Goal: Obtain resource: Obtain resource

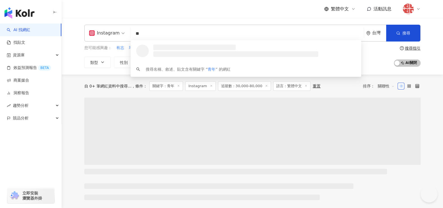
drag, startPoint x: 145, startPoint y: 30, endPoint x: 135, endPoint y: 32, distance: 10.2
click at [135, 32] on input "**" at bounding box center [247, 33] width 229 height 11
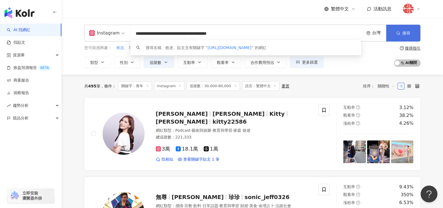
click at [398, 29] on button "搜尋" at bounding box center [403, 33] width 34 height 17
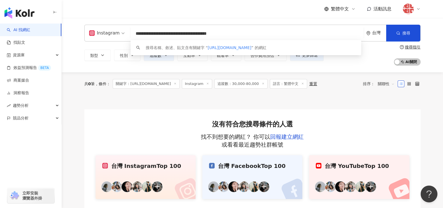
drag, startPoint x: 247, startPoint y: 38, endPoint x: 118, endPoint y: 34, distance: 128.8
click at [118, 34] on div "**********" at bounding box center [252, 33] width 336 height 17
paste input "search"
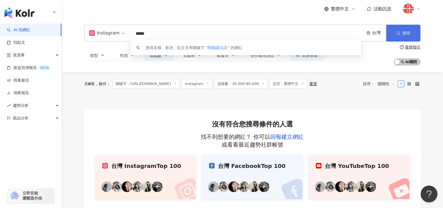
type input "*****"
click at [403, 35] on span "搜尋" at bounding box center [407, 33] width 8 height 4
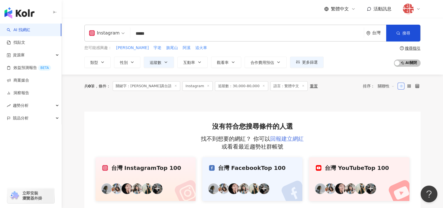
click at [297, 139] on link "回報建立網紅" at bounding box center [287, 138] width 34 height 7
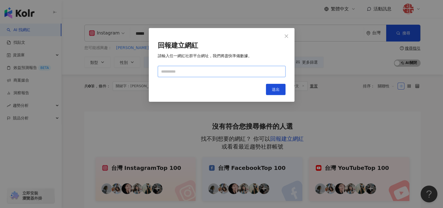
click at [225, 75] on input "text" at bounding box center [222, 71] width 128 height 11
paste input "**********"
type input "**********"
click at [275, 87] on span "送出" at bounding box center [276, 89] width 8 height 4
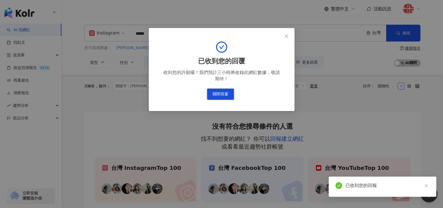
click at [225, 94] on button "關閉視窗" at bounding box center [220, 94] width 27 height 11
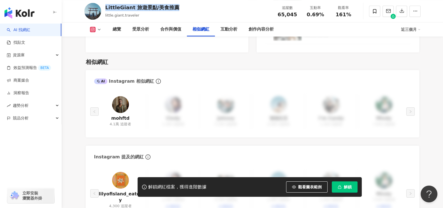
scroll to position [911, 0]
click at [399, 11] on button "button" at bounding box center [401, 11] width 11 height 11
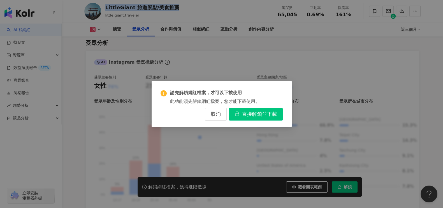
click at [260, 116] on span "直接解鎖並下載" at bounding box center [259, 114] width 35 height 6
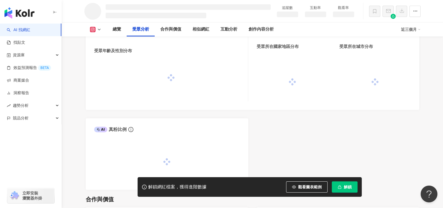
scroll to position [474, 0]
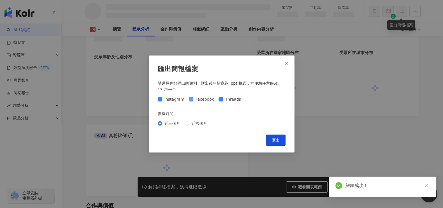
click at [197, 101] on span "Facebook" at bounding box center [204, 99] width 23 height 6
click at [220, 101] on label "Threads" at bounding box center [231, 99] width 25 height 6
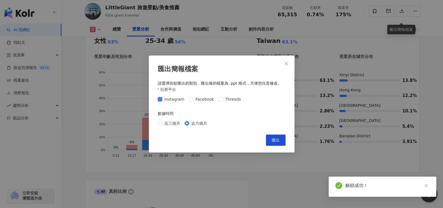
scroll to position [531, 0]
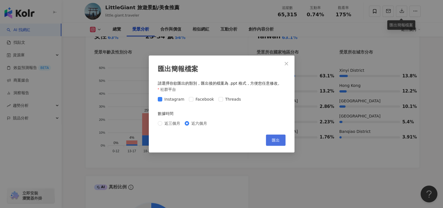
click at [280, 138] on button "匯出" at bounding box center [276, 140] width 20 height 11
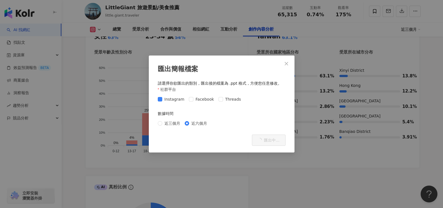
scroll to position [1724, 0]
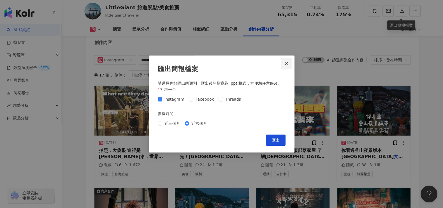
click at [287, 66] on button "Close" at bounding box center [286, 63] width 11 height 11
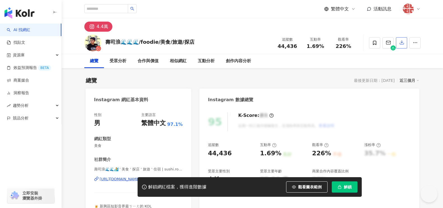
click at [400, 43] on icon "button" at bounding box center [402, 42] width 5 height 5
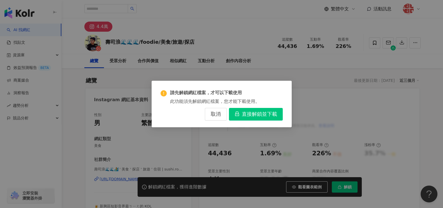
click at [255, 114] on span "直接解鎖並下載" at bounding box center [259, 114] width 35 height 6
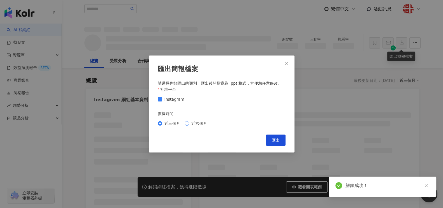
click at [200, 124] on span "近六個月" at bounding box center [199, 123] width 20 height 6
click at [271, 137] on button "匯出" at bounding box center [276, 140] width 20 height 11
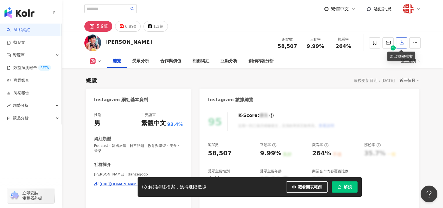
click at [401, 43] on icon "button" at bounding box center [402, 43] width 4 height 4
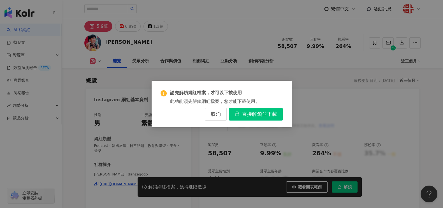
click at [245, 114] on span "直接解鎖並下載" at bounding box center [259, 114] width 35 height 6
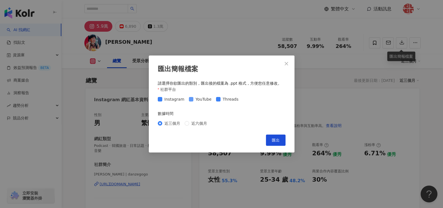
click at [202, 101] on span "YouTube" at bounding box center [203, 99] width 20 height 6
click at [229, 98] on span "Threads" at bounding box center [231, 99] width 20 height 6
click at [198, 123] on span "近六個月" at bounding box center [199, 123] width 20 height 6
click at [274, 138] on span "匯出" at bounding box center [276, 140] width 8 height 4
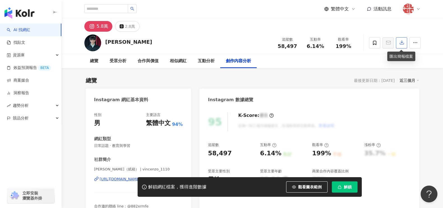
click at [403, 47] on button "button" at bounding box center [401, 42] width 11 height 11
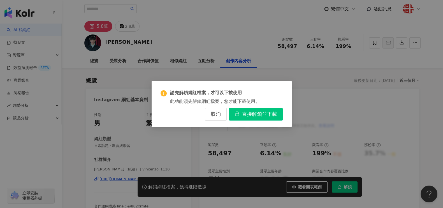
click at [261, 115] on span "直接解鎖並下載" at bounding box center [259, 114] width 35 height 6
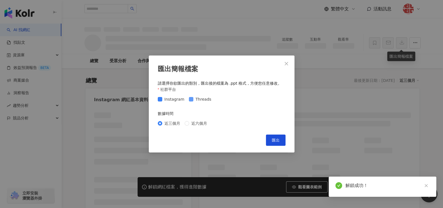
click at [193, 98] on span "Threads" at bounding box center [203, 99] width 20 height 6
click at [191, 123] on span "近六個月" at bounding box center [199, 123] width 20 height 6
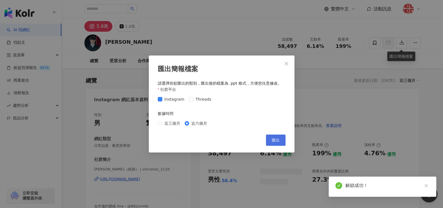
click at [277, 140] on span "匯出" at bounding box center [276, 140] width 8 height 4
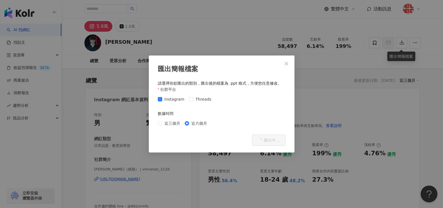
scroll to position [1730, 0]
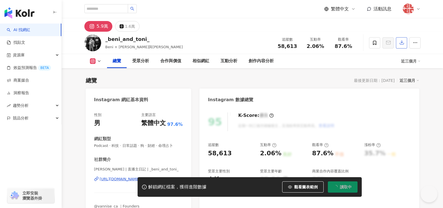
click at [243, 24] on div "5.9萬 1.6萬" at bounding box center [252, 24] width 359 height 13
click at [401, 44] on icon "button" at bounding box center [402, 42] width 5 height 5
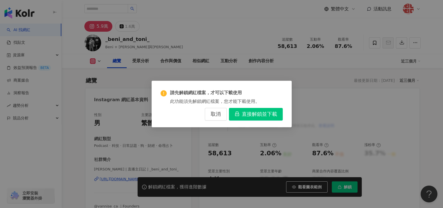
click at [259, 114] on span "直接解鎖並下載" at bounding box center [259, 114] width 35 height 6
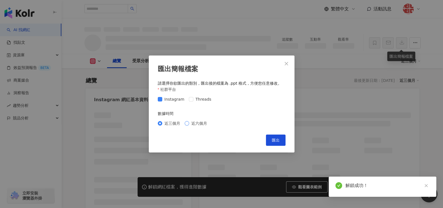
click at [196, 121] on span "近六個月" at bounding box center [199, 123] width 20 height 6
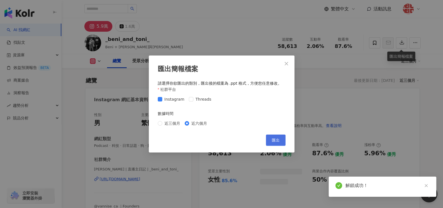
click at [282, 139] on button "匯出" at bounding box center [276, 140] width 20 height 11
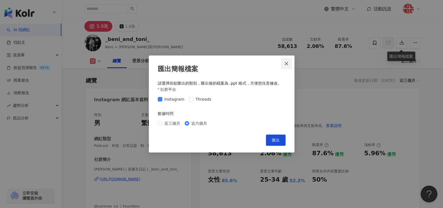
click at [286, 62] on icon "close" at bounding box center [286, 63] width 4 height 4
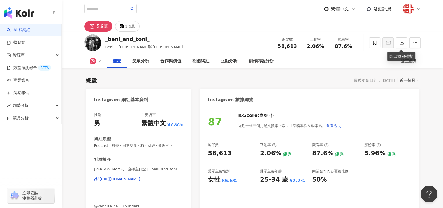
click at [128, 179] on div "https://www.instagram.com/_beni_and_toni_/" at bounding box center [120, 179] width 41 height 5
click at [130, 180] on div "https://www.instagram.com/_beni_and_toni_/" at bounding box center [120, 179] width 41 height 5
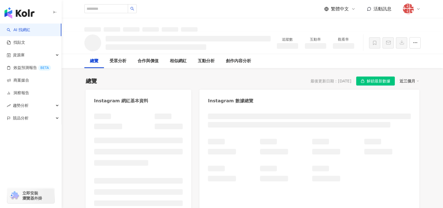
click at [402, 43] on icon "button" at bounding box center [402, 42] width 5 height 5
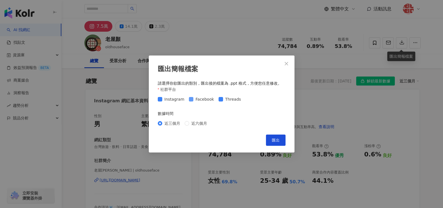
click at [195, 101] on span "Facebook" at bounding box center [204, 99] width 23 height 6
click at [223, 99] on span "Threads" at bounding box center [233, 99] width 20 height 6
click at [198, 122] on span "近六個月" at bounding box center [199, 123] width 20 height 6
click at [276, 139] on span "匯出" at bounding box center [276, 140] width 8 height 4
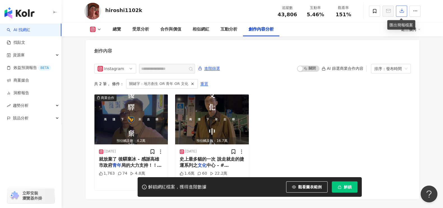
scroll to position [1709, 0]
click at [401, 14] on button "button" at bounding box center [401, 11] width 11 height 11
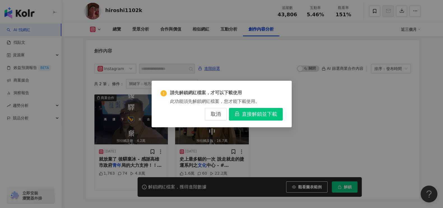
click at [271, 113] on span "直接解鎖並下載" at bounding box center [259, 114] width 35 height 6
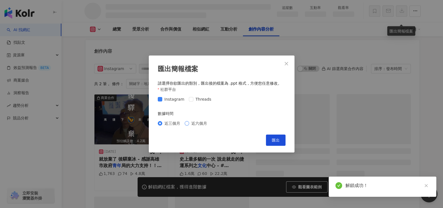
scroll to position [1504, 0]
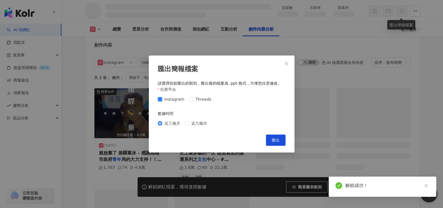
click at [196, 124] on span "近六個月" at bounding box center [199, 123] width 20 height 6
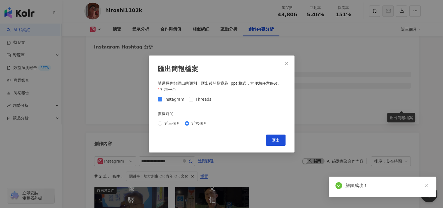
scroll to position [1597, 0]
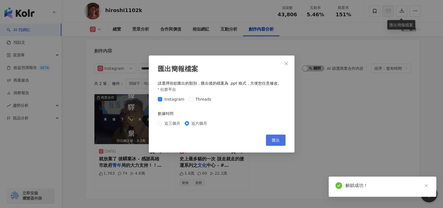
click at [274, 141] on span "匯出" at bounding box center [276, 140] width 8 height 4
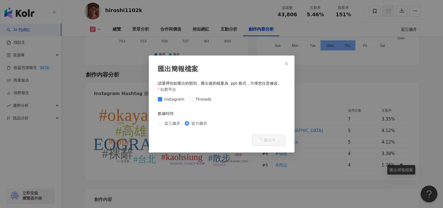
scroll to position [1728, 0]
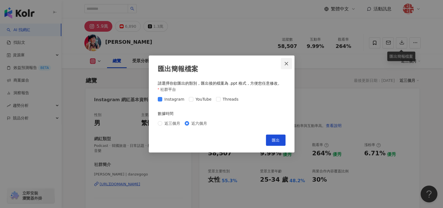
click at [287, 65] on icon "close" at bounding box center [286, 63] width 4 height 4
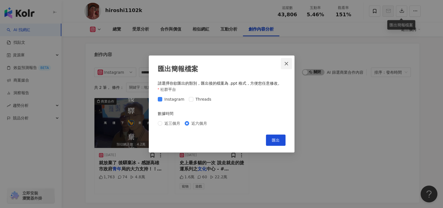
click at [288, 62] on icon "close" at bounding box center [286, 63] width 4 height 4
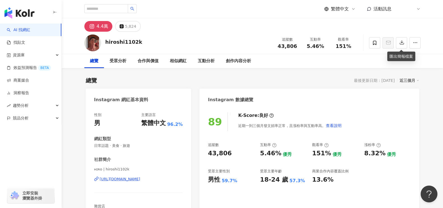
click at [128, 181] on div "[URL][DOMAIN_NAME]" at bounding box center [120, 179] width 41 height 5
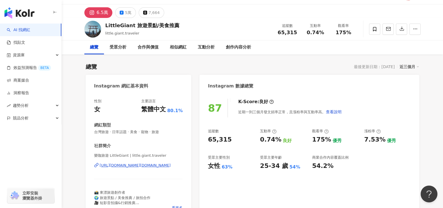
scroll to position [35, 0]
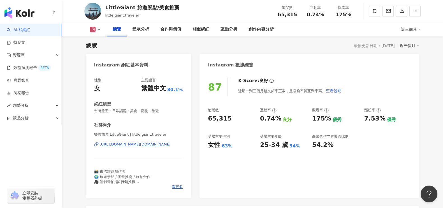
click at [153, 142] on div "https://www.instagram.com/little.giant.traveler/" at bounding box center [135, 144] width 71 height 5
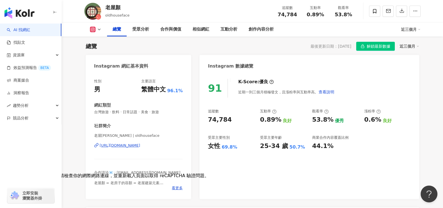
scroll to position [35, 0]
click at [140, 146] on div "https://www.instagram.com/oldhouseface/" at bounding box center [120, 145] width 41 height 5
click at [133, 144] on div "https://www.instagram.com/oldhouseface/" at bounding box center [120, 145] width 41 height 5
